Goal: Transaction & Acquisition: Purchase product/service

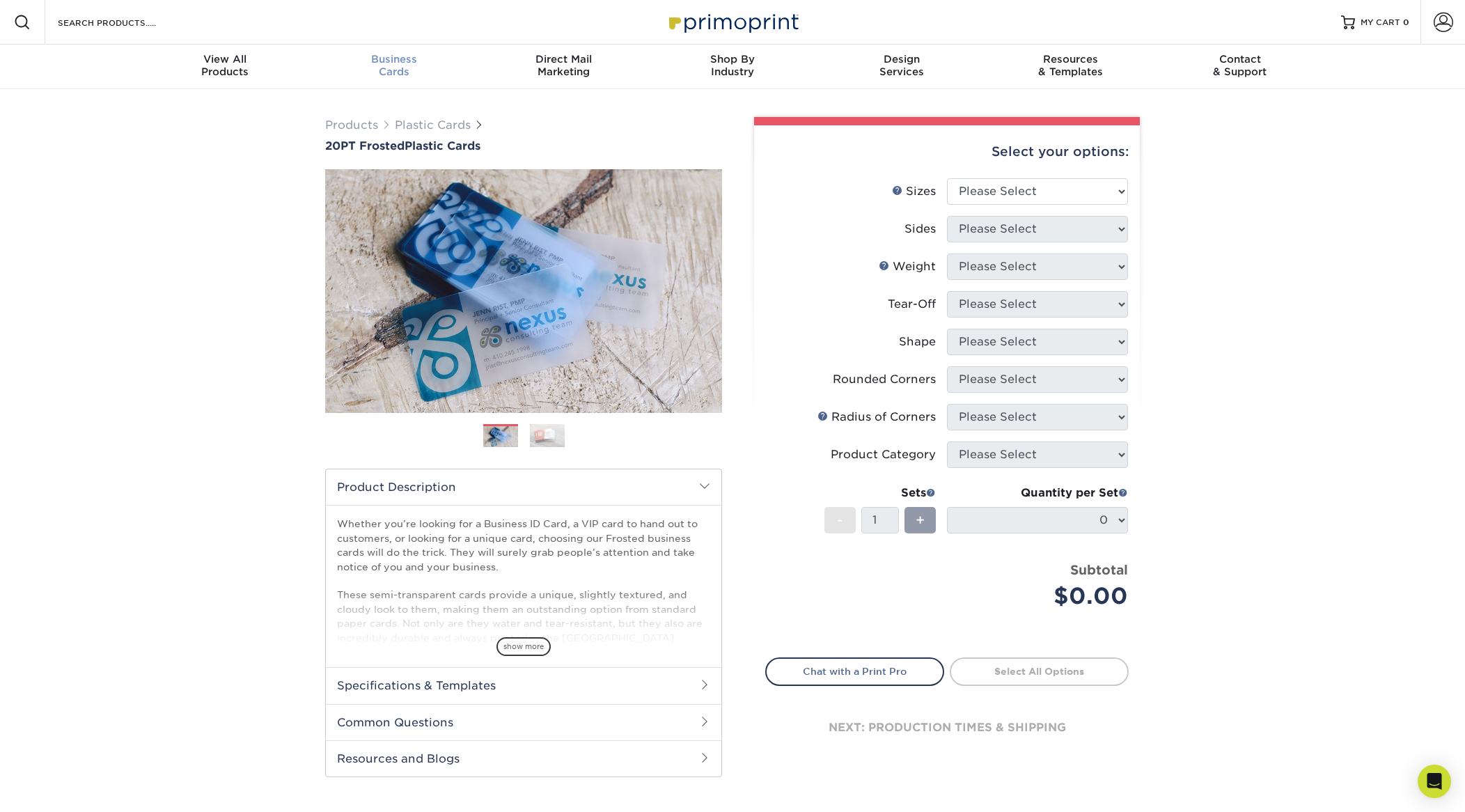
click at [382, 59] on span "Business" at bounding box center [394, 59] width 169 height 13
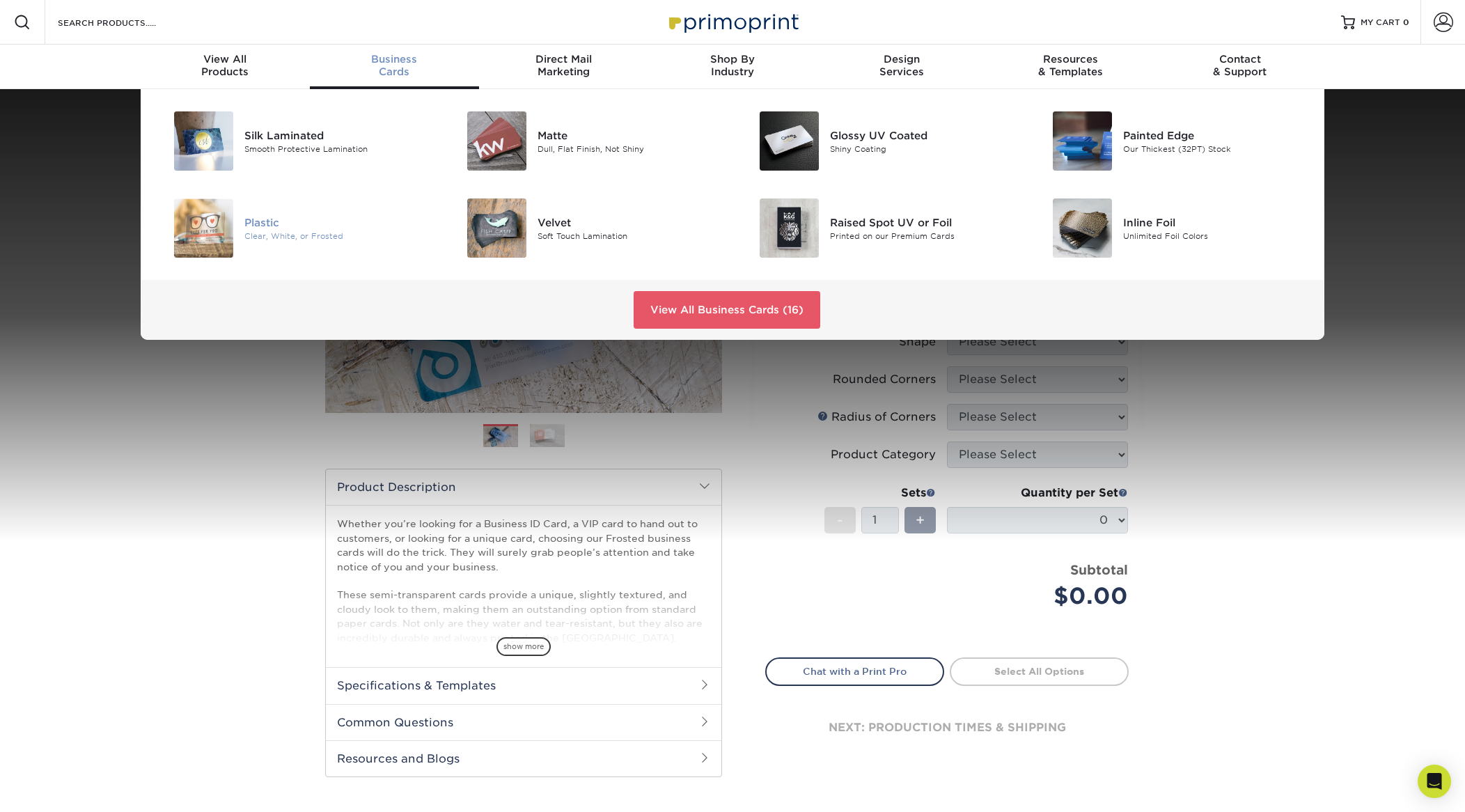
click at [198, 224] on img at bounding box center [203, 228] width 59 height 59
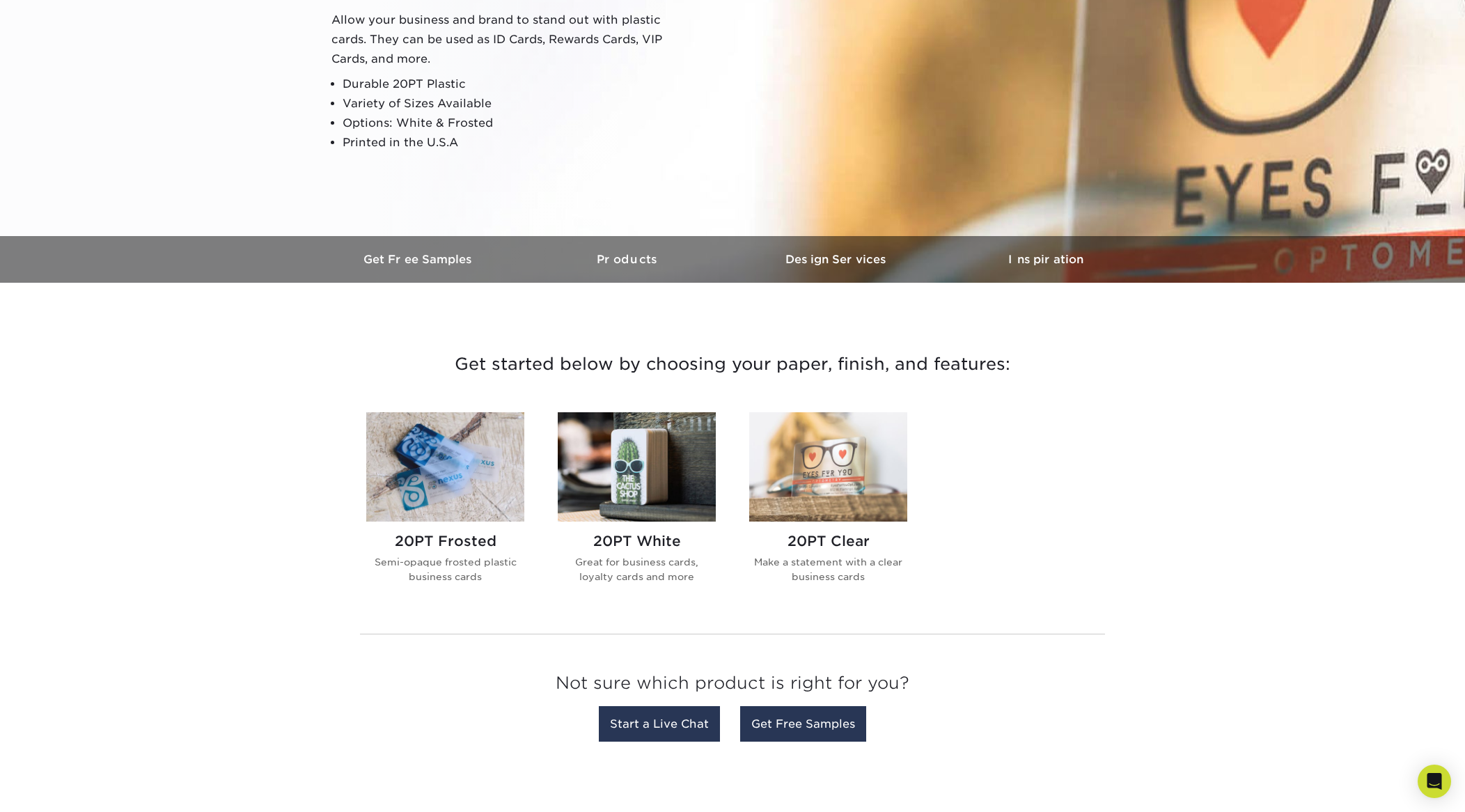
scroll to position [366, 0]
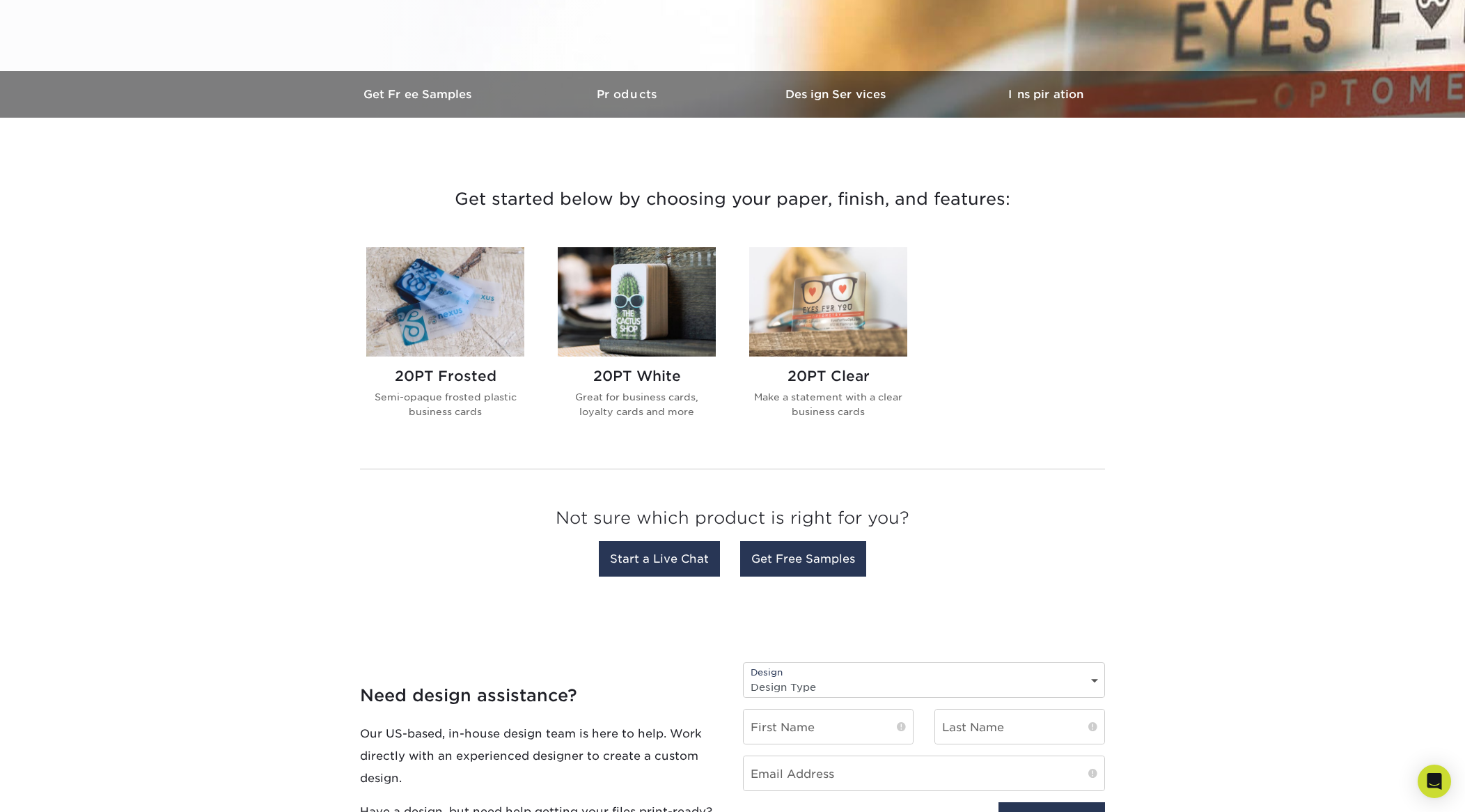
click at [831, 295] on img at bounding box center [828, 302] width 158 height 109
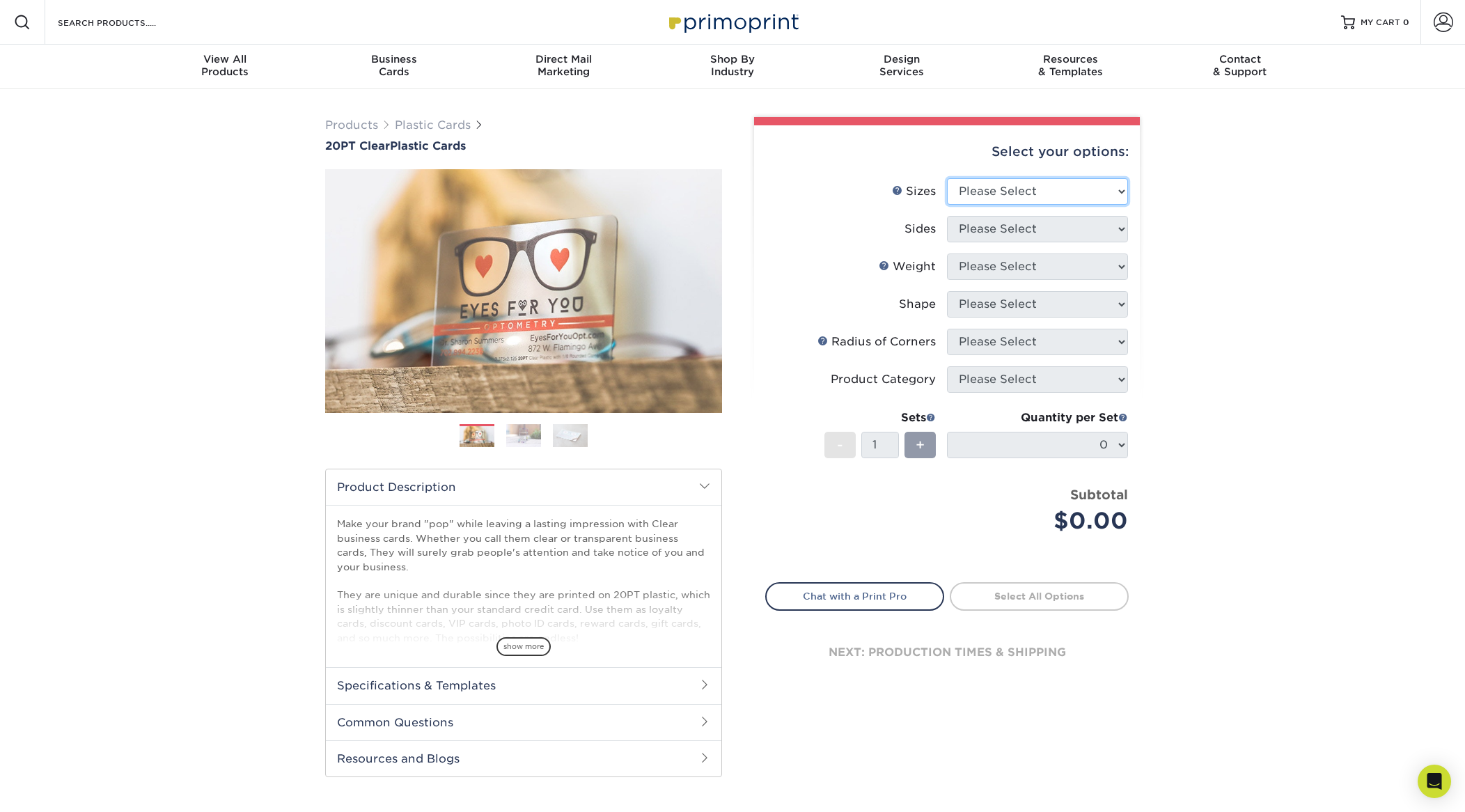
click at [1004, 186] on select "Please Select 2" x 3.5" 2.12" x 3.375" 2.5" x 2.5"" at bounding box center [1037, 191] width 181 height 26
select select "2.00x3.50"
click at [947, 178] on select "Please Select 2" x 3.5" 2.12" x 3.375" 2.5" x 2.5"" at bounding box center [1037, 191] width 181 height 26
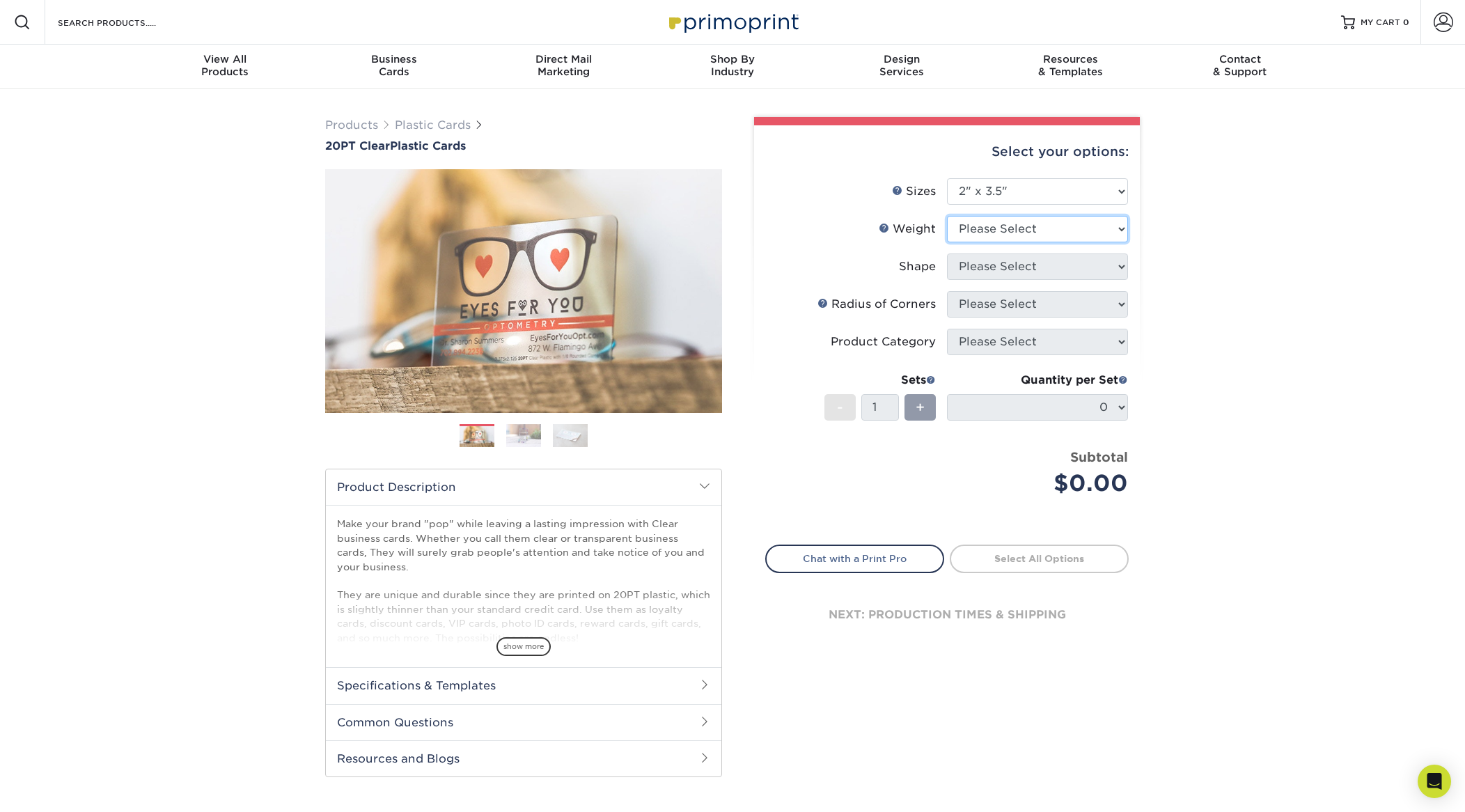
click at [1000, 231] on select "Please Select 20PT Clear Plastic 20PT Clear Plastic" at bounding box center [1037, 229] width 181 height 26
select select "20PT Clear Plastic"
click at [947, 216] on select "Please Select 20PT Clear Plastic 20PT Clear Plastic" at bounding box center [1037, 229] width 181 height 26
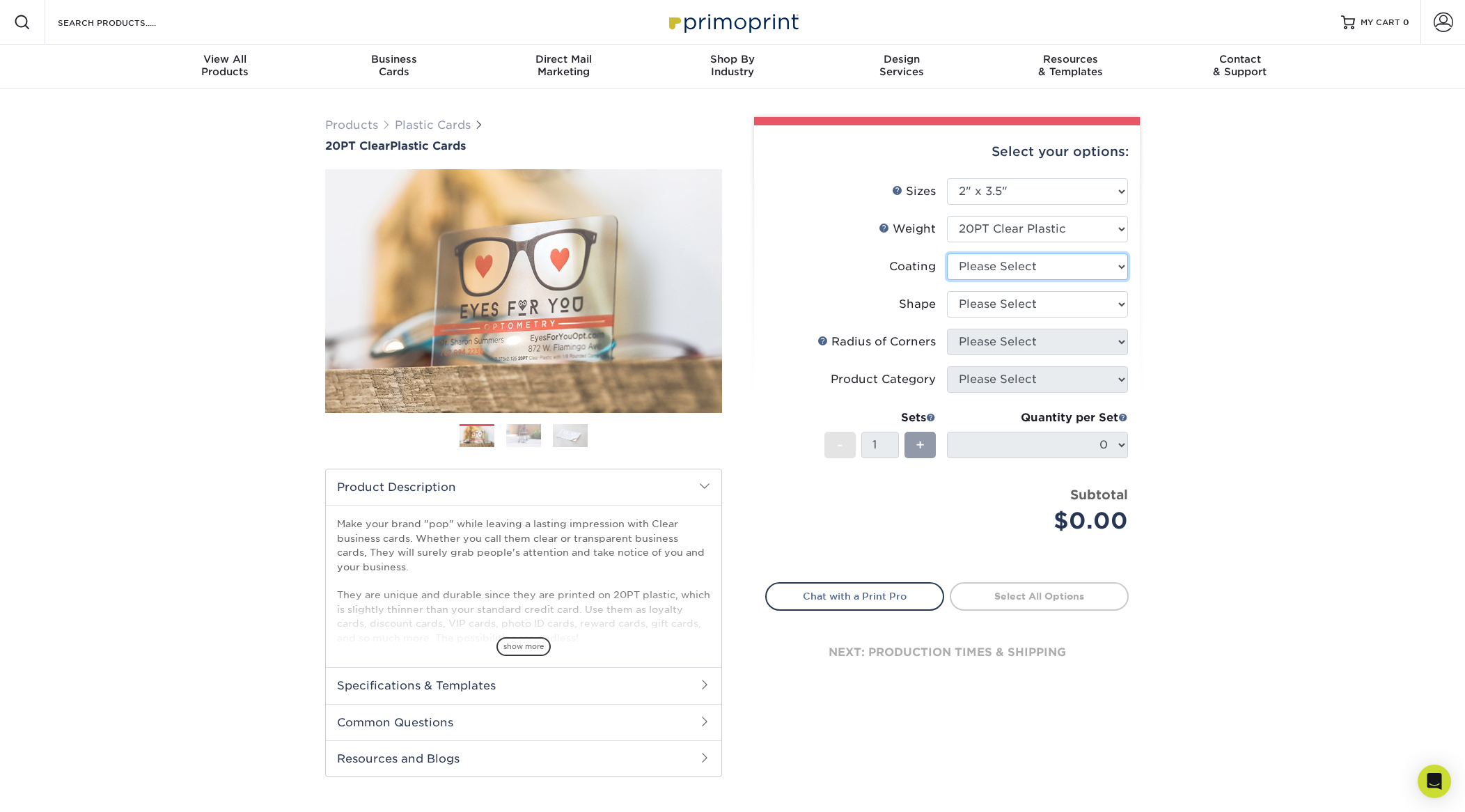
click at [1001, 259] on select at bounding box center [1037, 266] width 181 height 26
select select "3e7618de-abca-4bda-9f97-8b9129e913d8"
click at [947, 253] on select at bounding box center [1037, 266] width 181 height 26
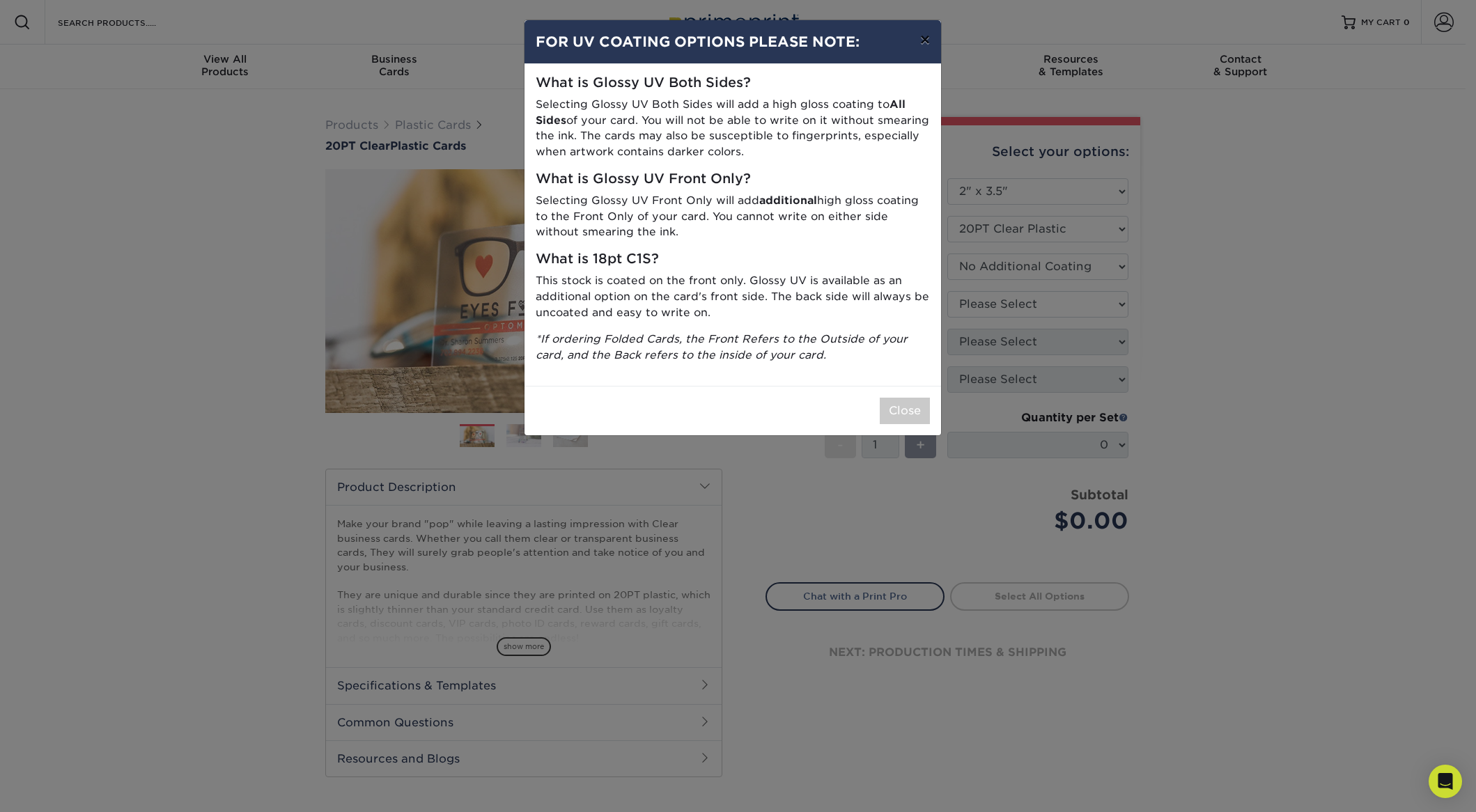
click at [920, 37] on button "×" at bounding box center [925, 39] width 32 height 39
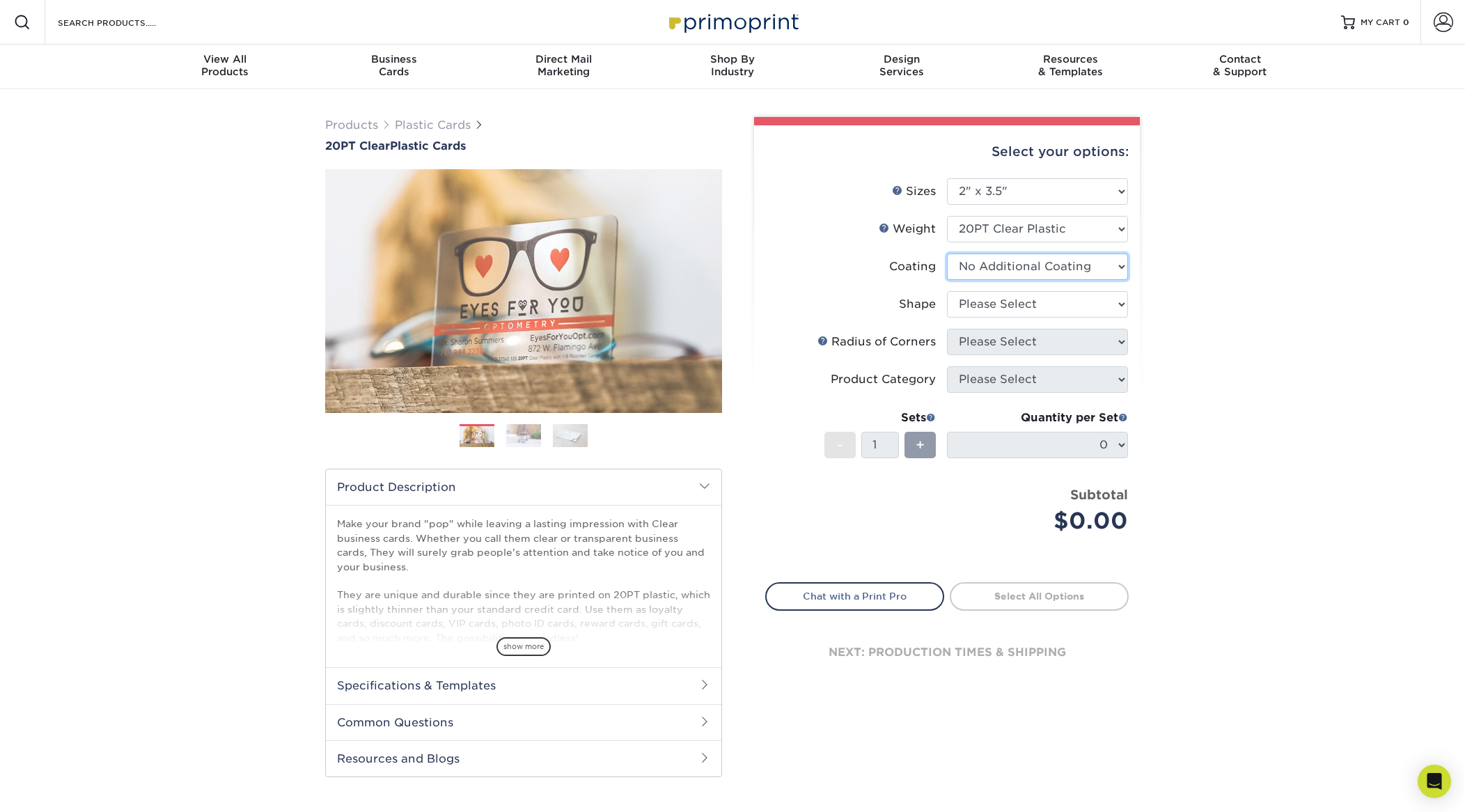
click at [1013, 269] on select at bounding box center [1037, 266] width 181 height 26
click at [947, 253] on select at bounding box center [1037, 266] width 181 height 26
click at [1012, 307] on select "Please Select Standard Oval" at bounding box center [1037, 303] width 181 height 26
select select "standard"
click at [947, 291] on select "Please Select Standard Oval" at bounding box center [1037, 303] width 181 height 26
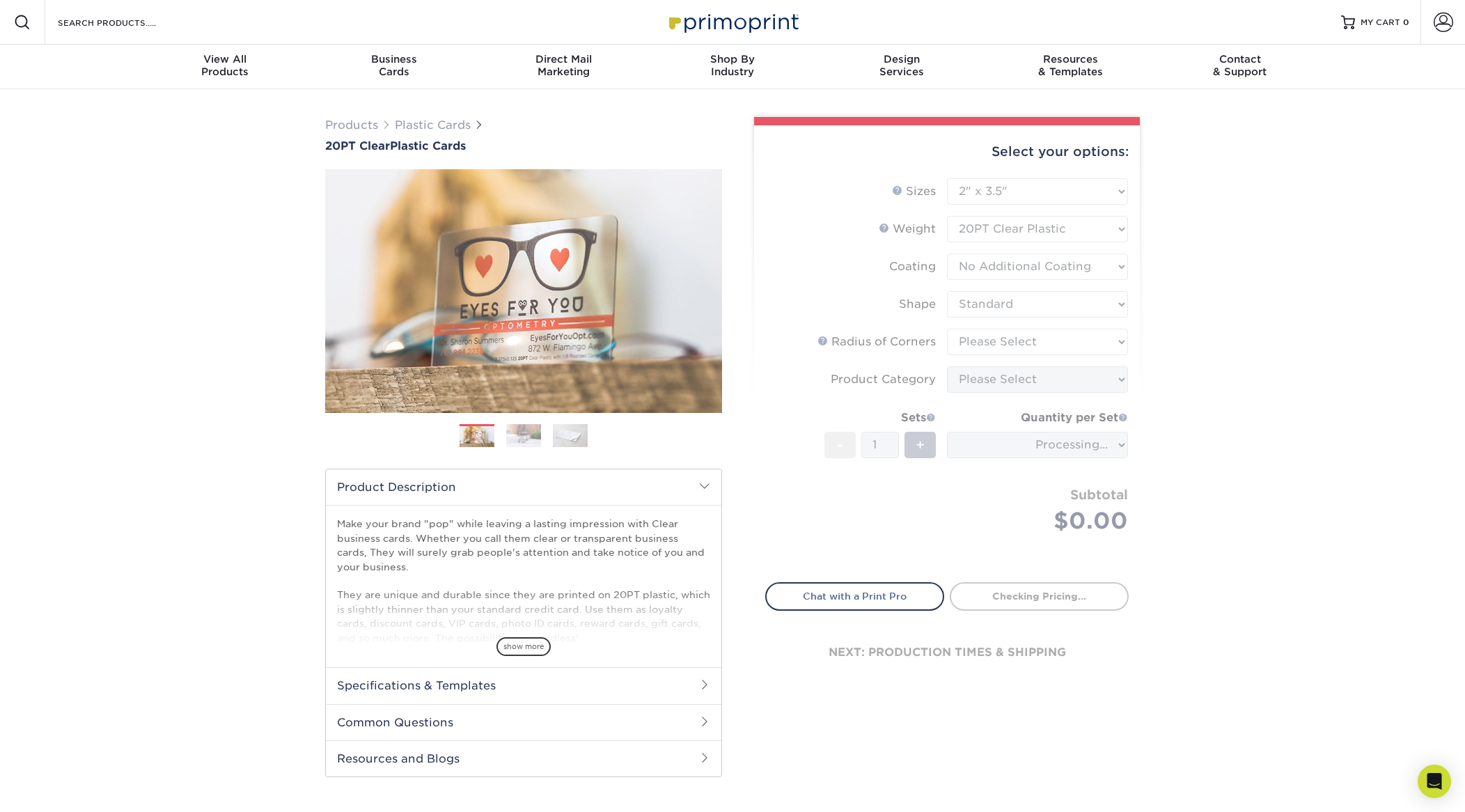
click at [1010, 342] on form "Sizes Help Sizes Please Select 2" x 3.5" 2.12" x 3.375" 2.5" x 2.5" Sides Pleas…" at bounding box center [947, 371] width 363 height 388
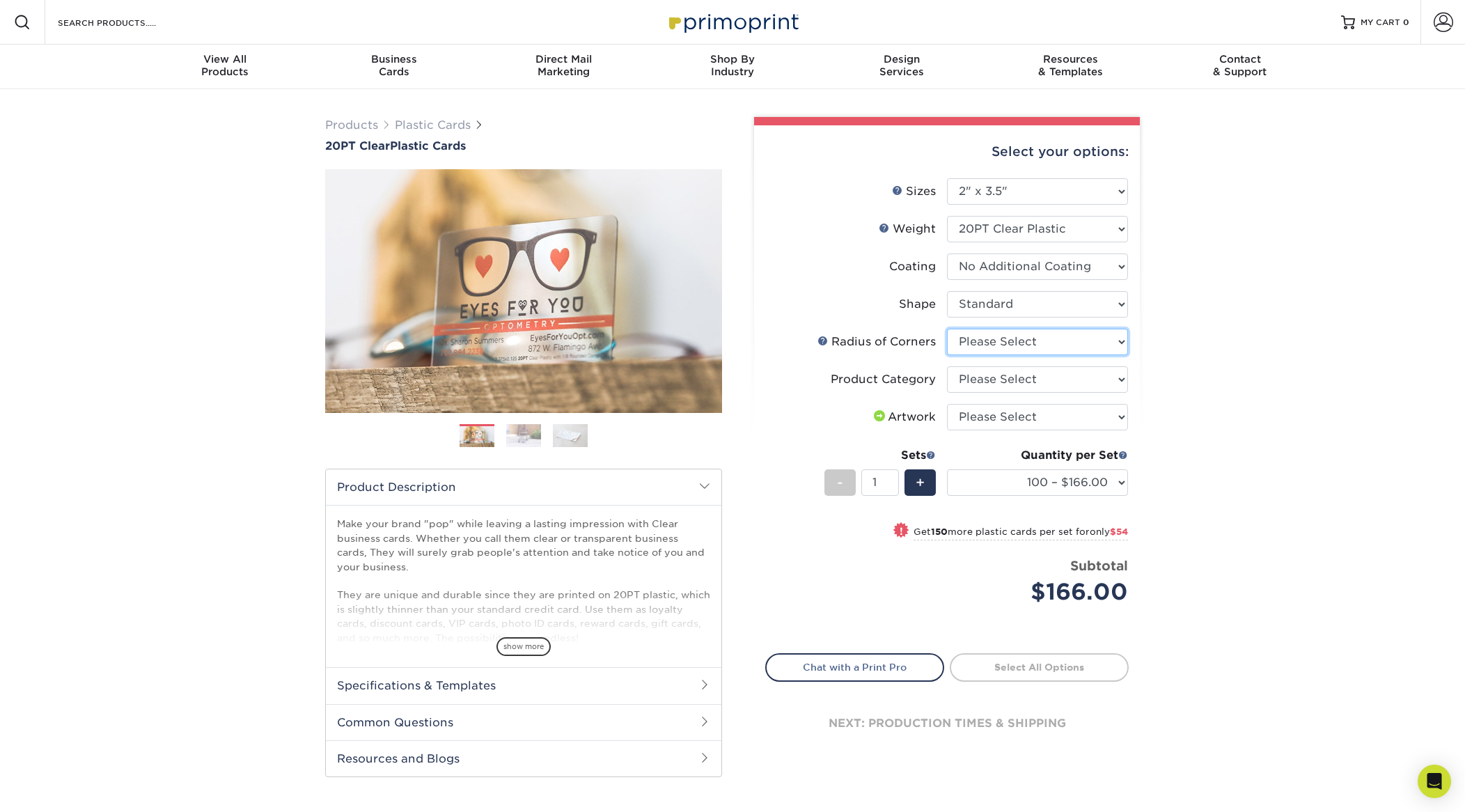
click at [965, 338] on select "Please Select Rounded 1/8" Rounded 1/4"" at bounding box center [1037, 342] width 181 height 26
click at [1050, 342] on select "Please Select Rounded 1/8" Rounded 1/4"" at bounding box center [1037, 342] width 181 height 26
select select "589680c7-ee9a-431b-9d12-d7aeb1386a97"
click at [947, 329] on select "Please Select Rounded 1/8" Rounded 1/4"" at bounding box center [1037, 342] width 181 height 26
click at [1061, 377] on select "Please Select Business Cards" at bounding box center [1037, 379] width 181 height 26
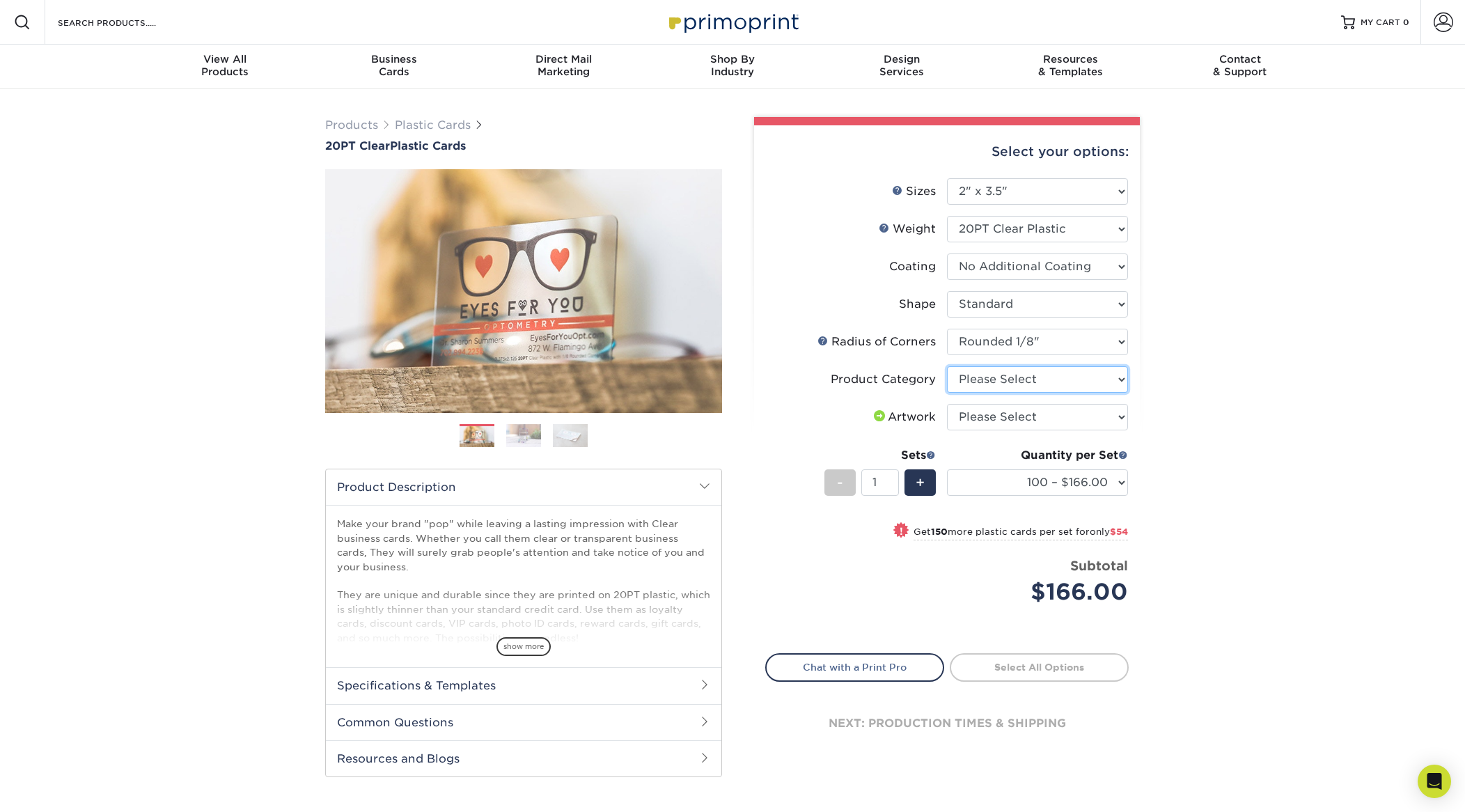
select select "3b5148f1-0588-4f88-a218-97bcfdce65c1"
click at [947, 366] on select "Please Select Business Cards" at bounding box center [1037, 379] width 181 height 26
click at [1088, 428] on select "Please Select I will upload files I need a design - $100" at bounding box center [1037, 417] width 181 height 26
click at [530, 649] on span "show more" at bounding box center [524, 647] width 54 height 19
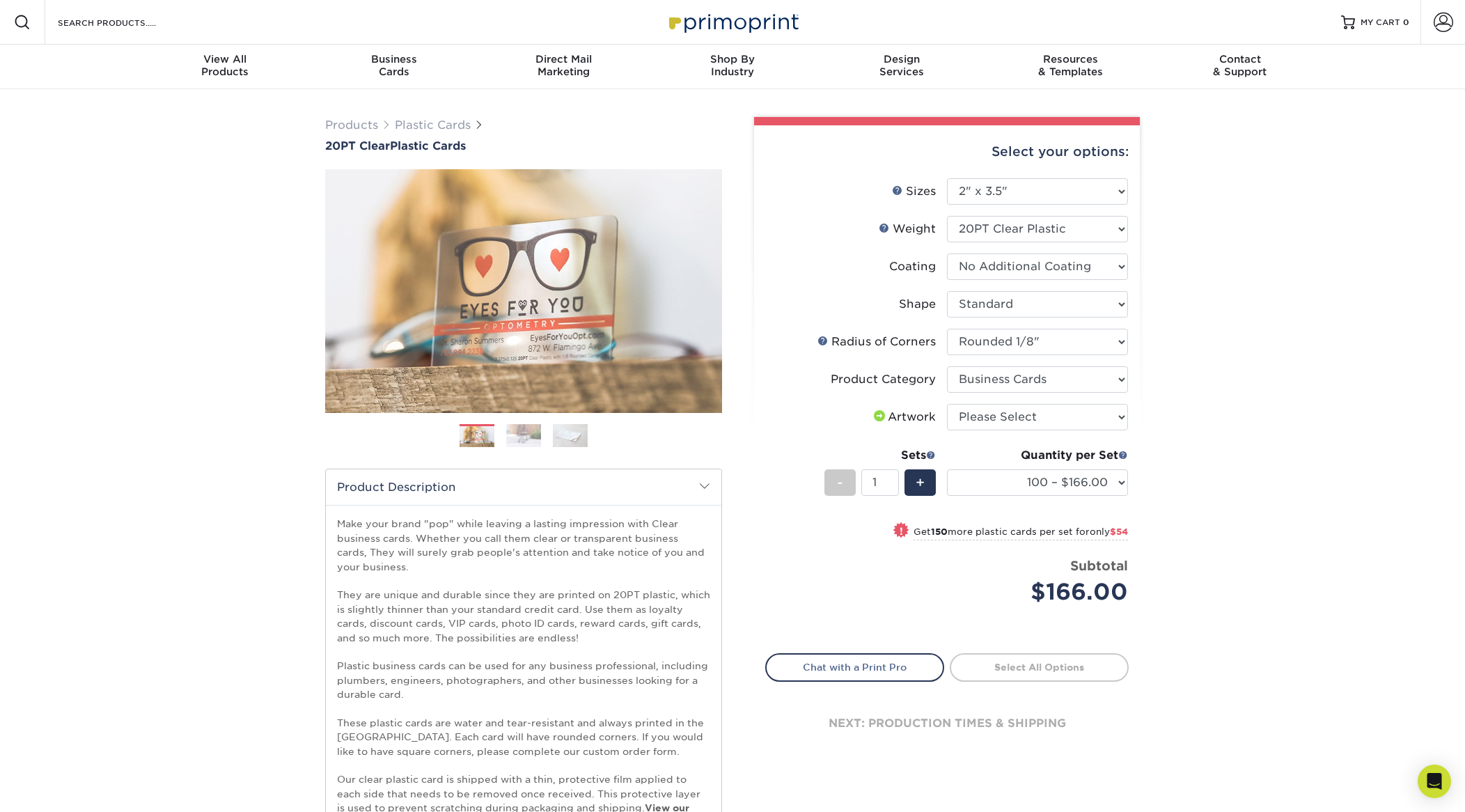
click at [528, 436] on img at bounding box center [523, 435] width 35 height 25
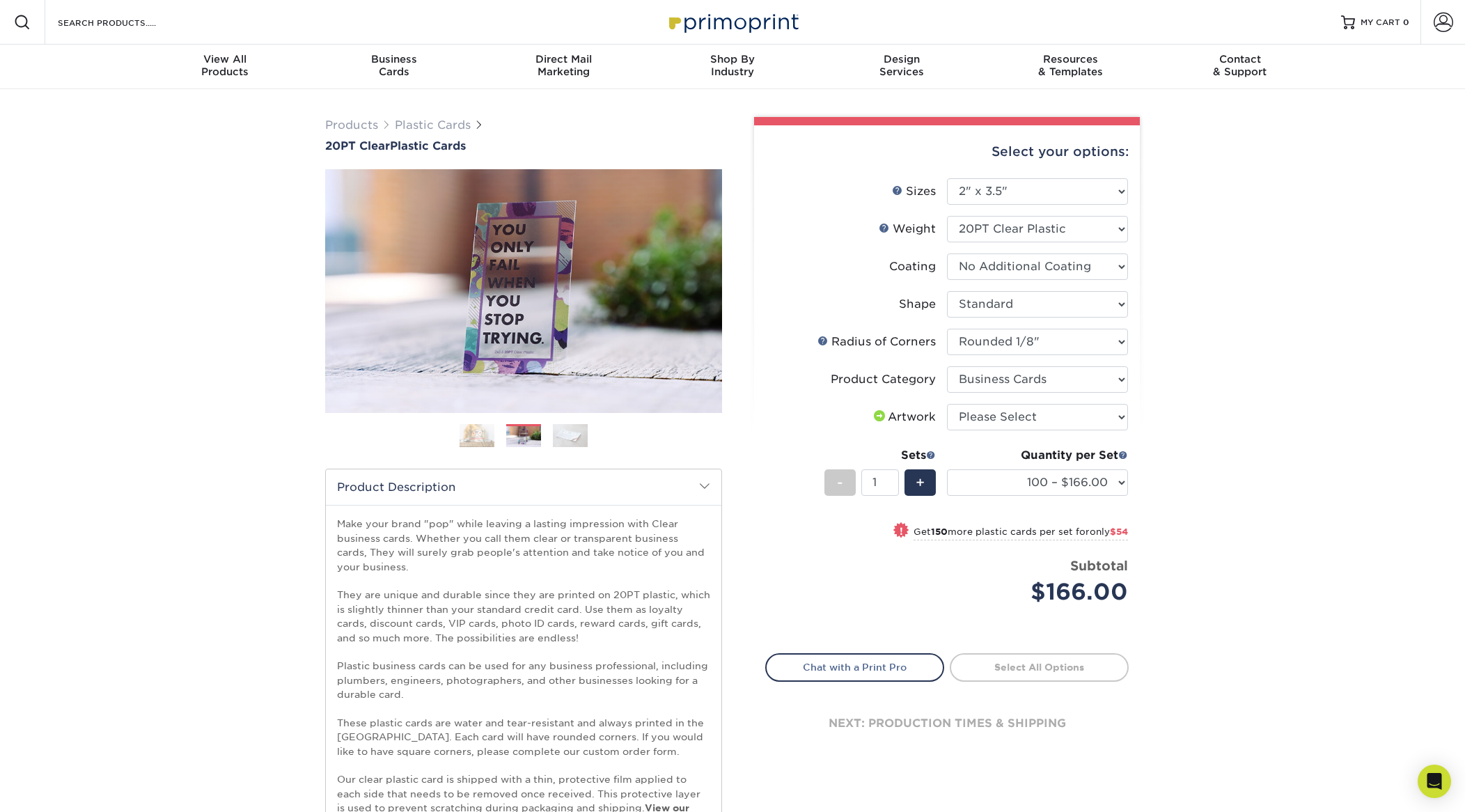
click at [579, 441] on img at bounding box center [570, 435] width 35 height 25
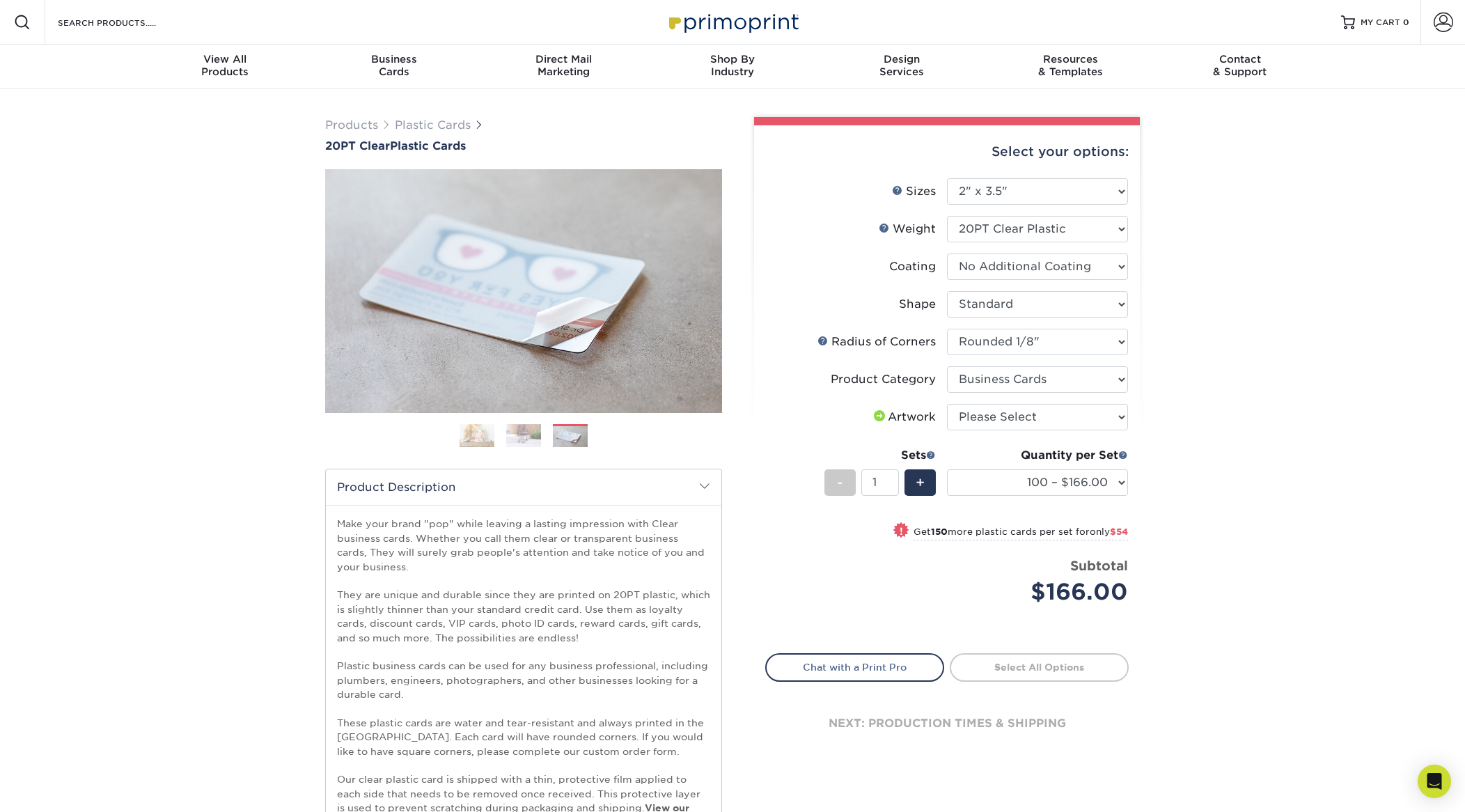
click at [531, 439] on img at bounding box center [523, 435] width 35 height 25
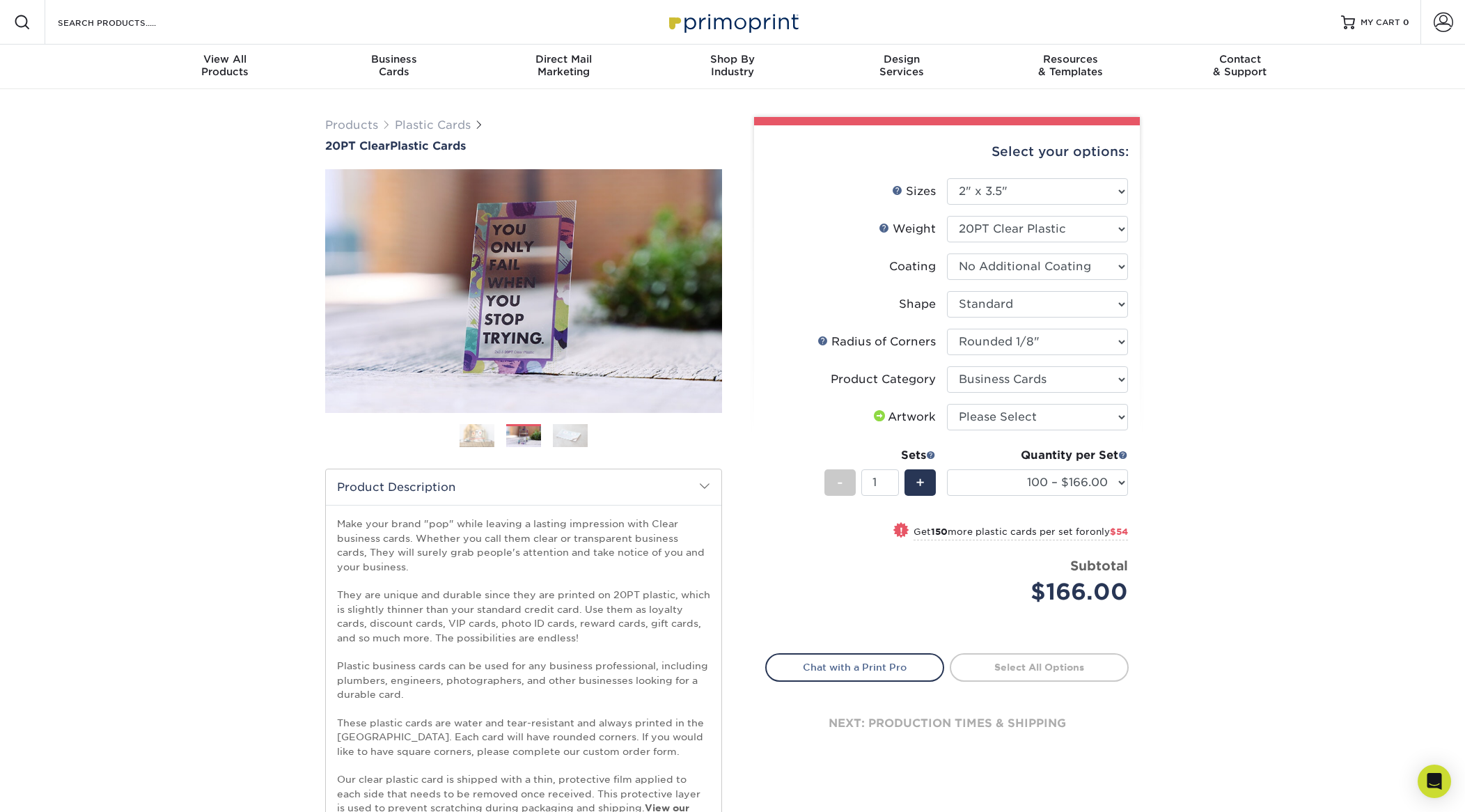
click at [491, 443] on img at bounding box center [477, 435] width 35 height 25
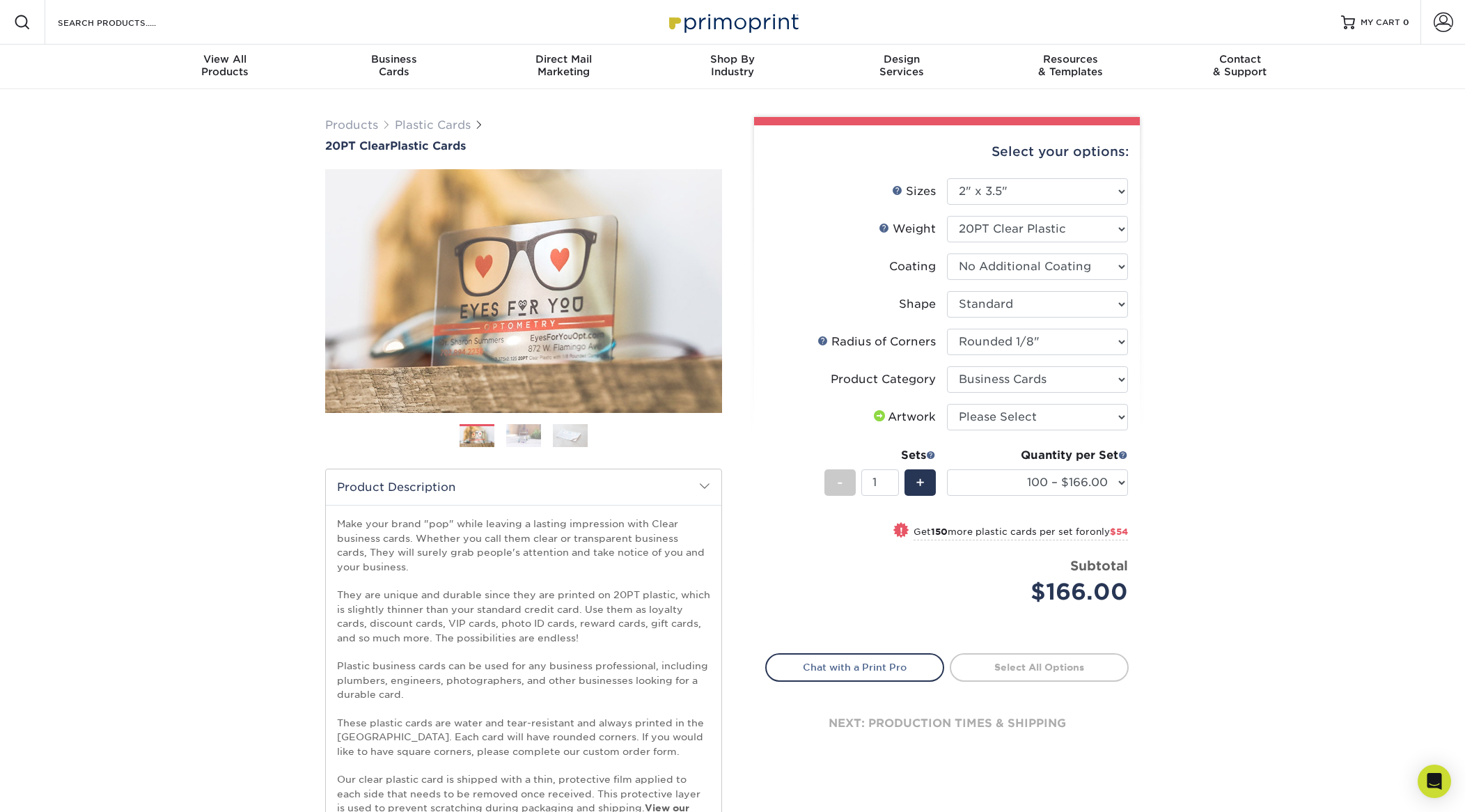
click at [569, 434] on img at bounding box center [570, 435] width 35 height 25
